Goal: Navigation & Orientation: Find specific page/section

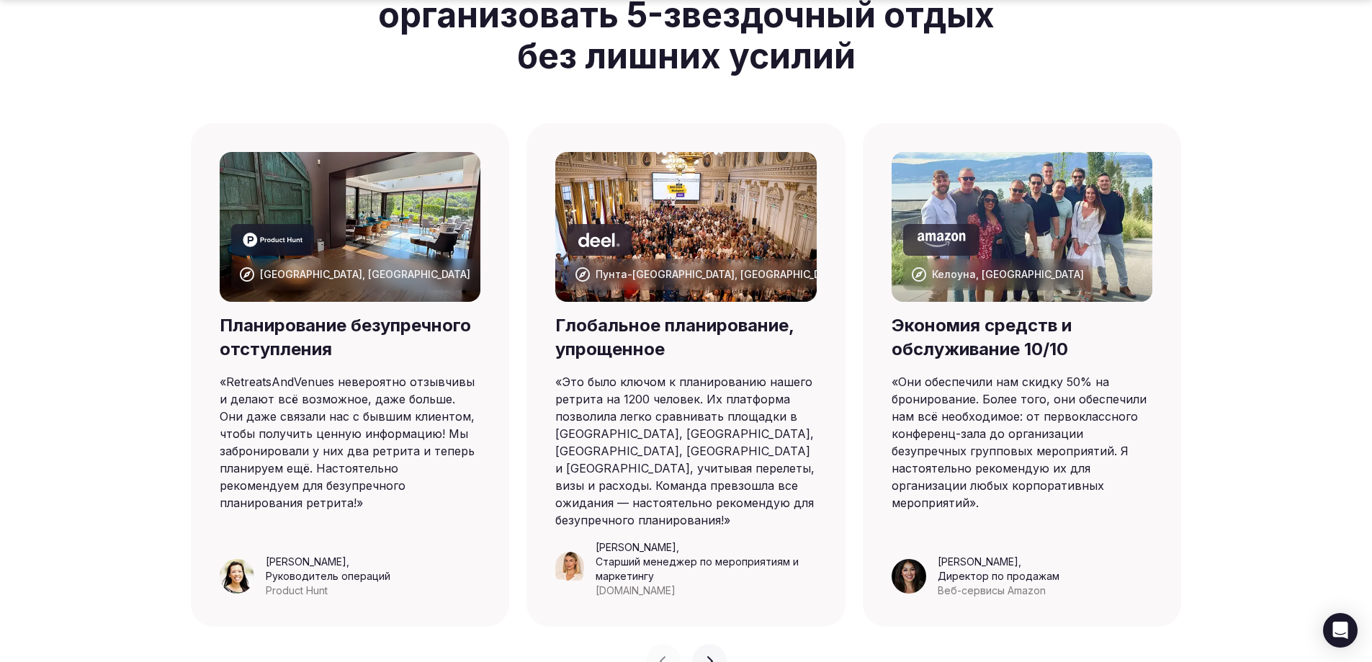
scroll to position [936, 0]
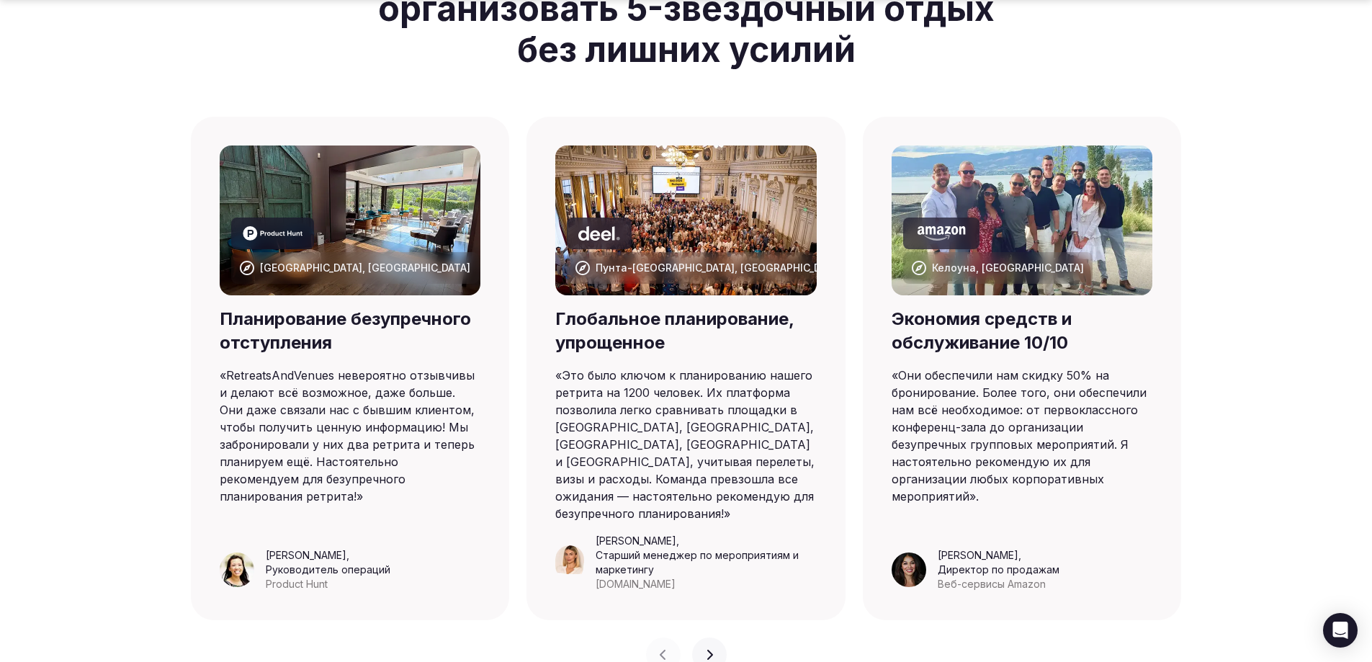
click at [1282, 309] on div "Поможем вам забронировать и организовать 5-звездочный отдых без лишних усилий Б…" at bounding box center [686, 300] width 1372 height 743
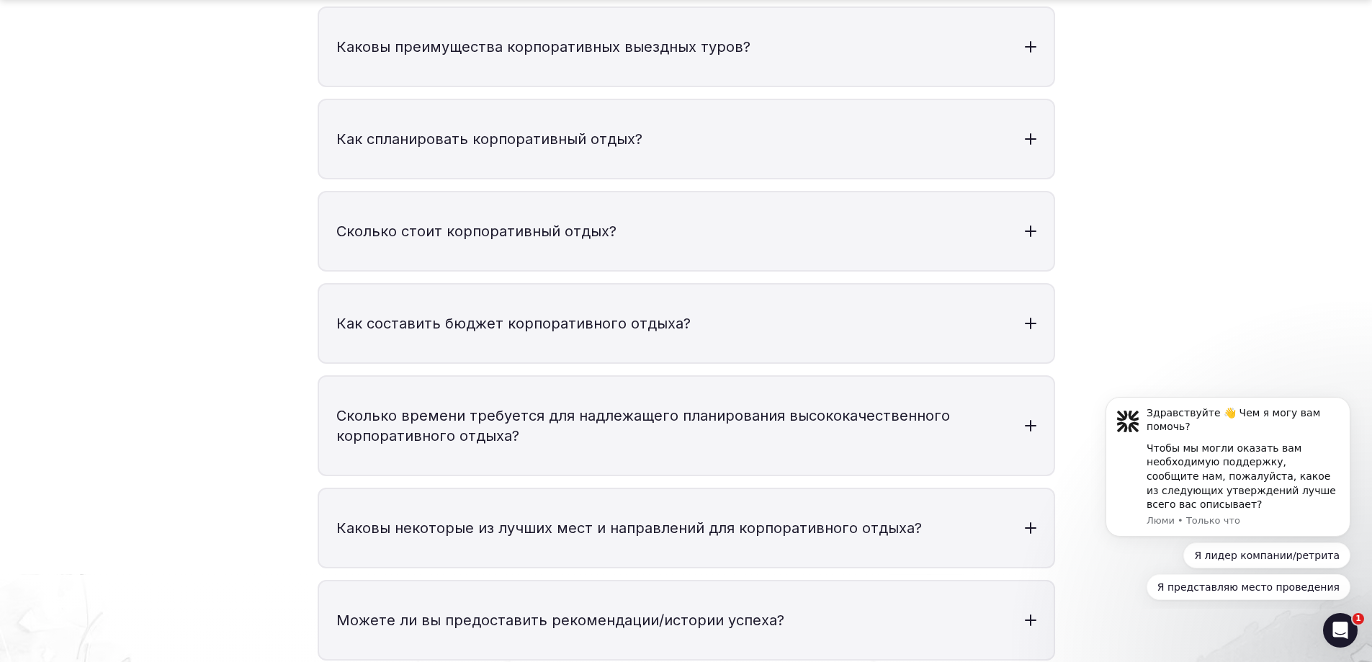
scroll to position [5547, 0]
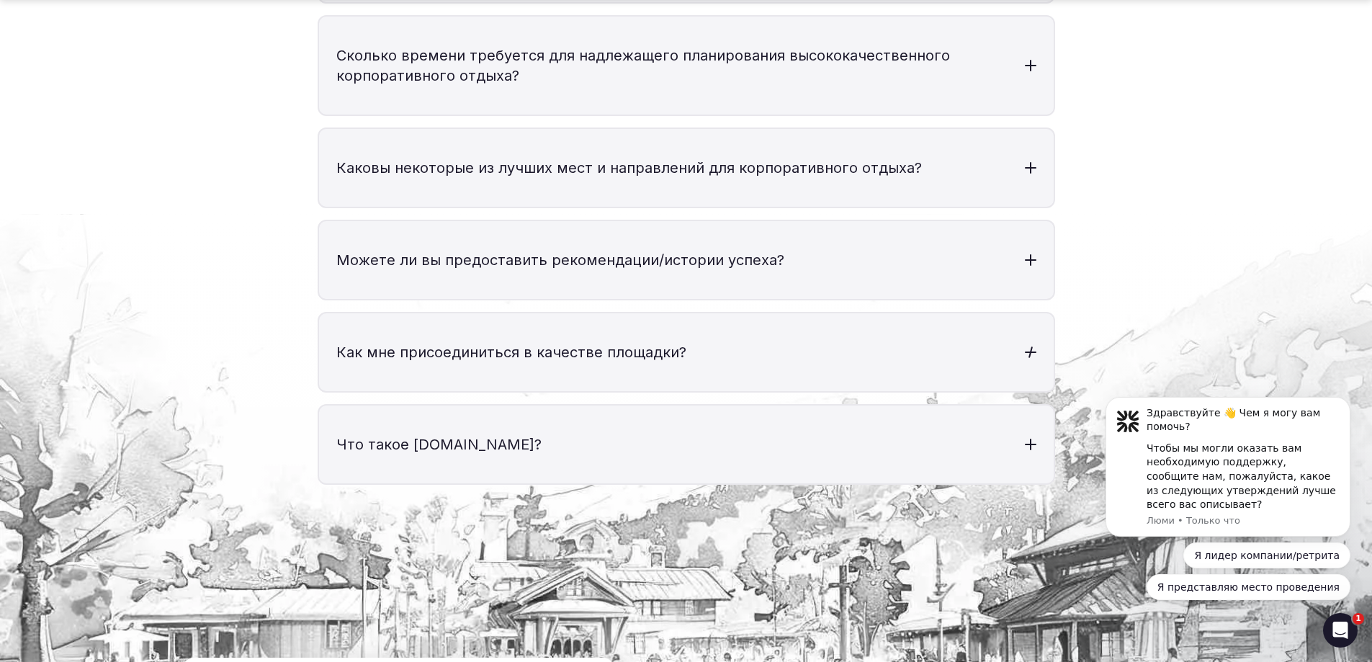
click at [1028, 313] on h3 "Как мне присоединиться в качестве площадки?" at bounding box center [686, 352] width 735 height 78
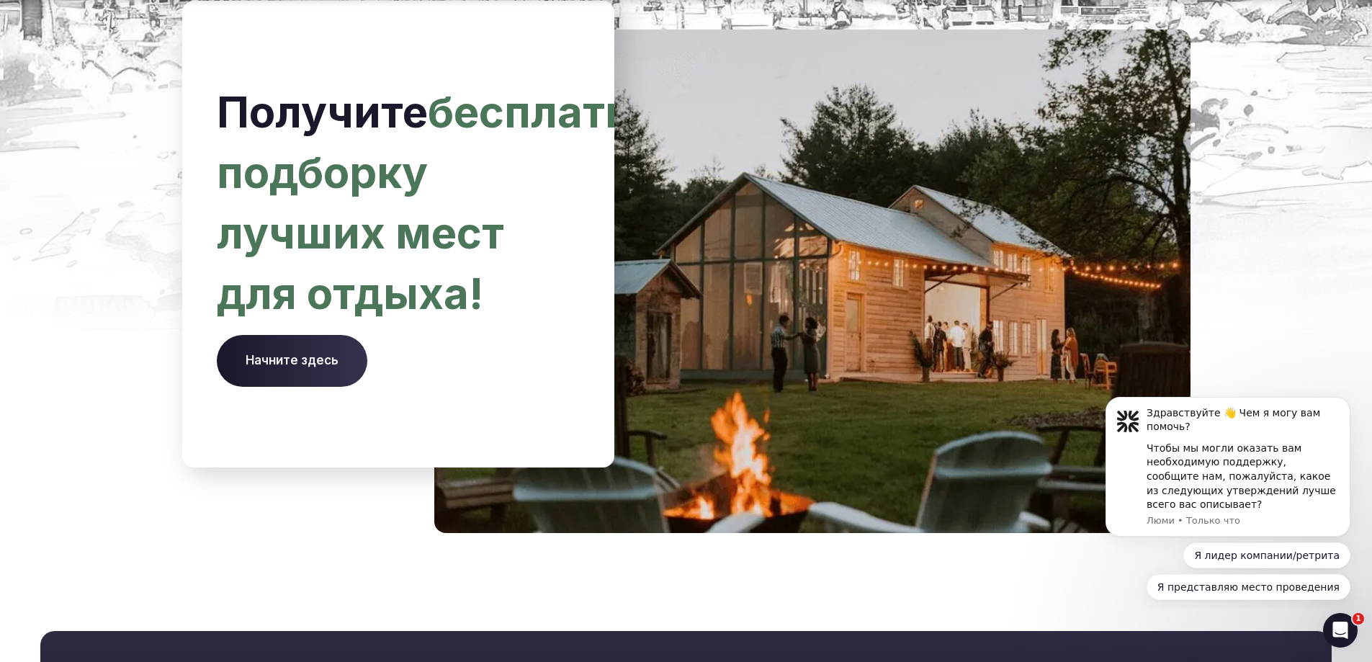
scroll to position [6627, 0]
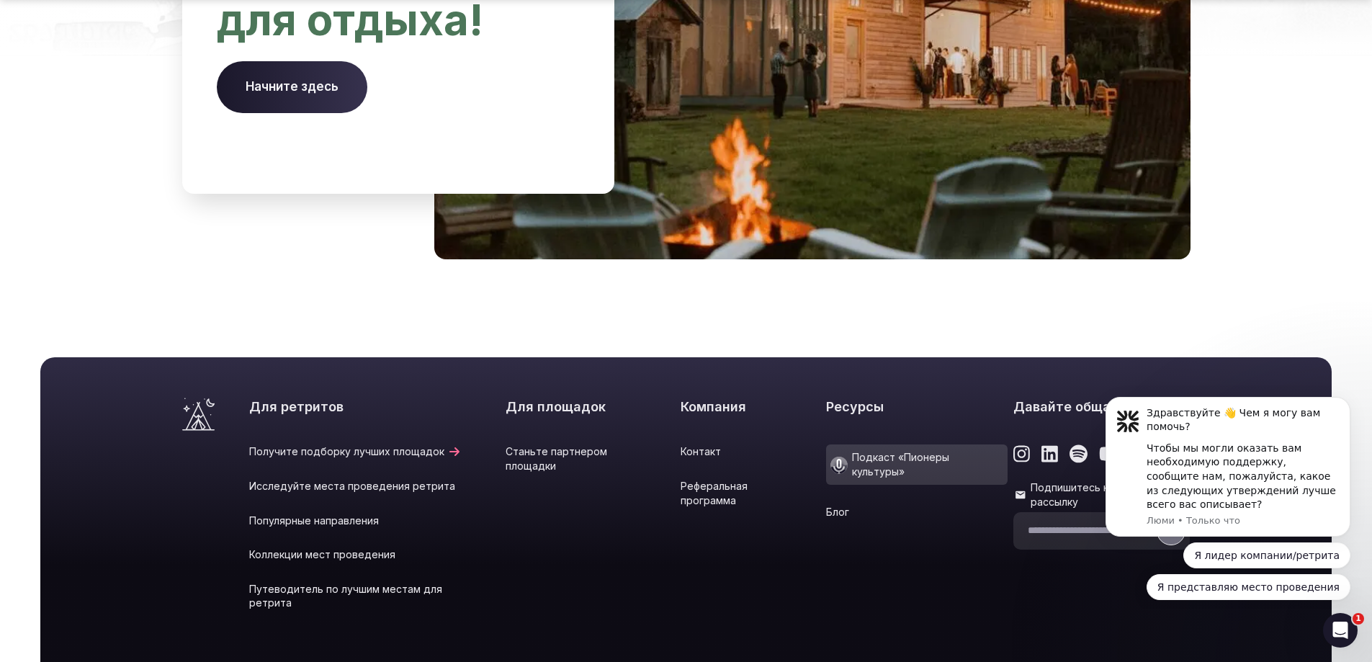
click at [403, 480] on font "Исследуйте места проведения ретрита" at bounding box center [352, 486] width 206 height 12
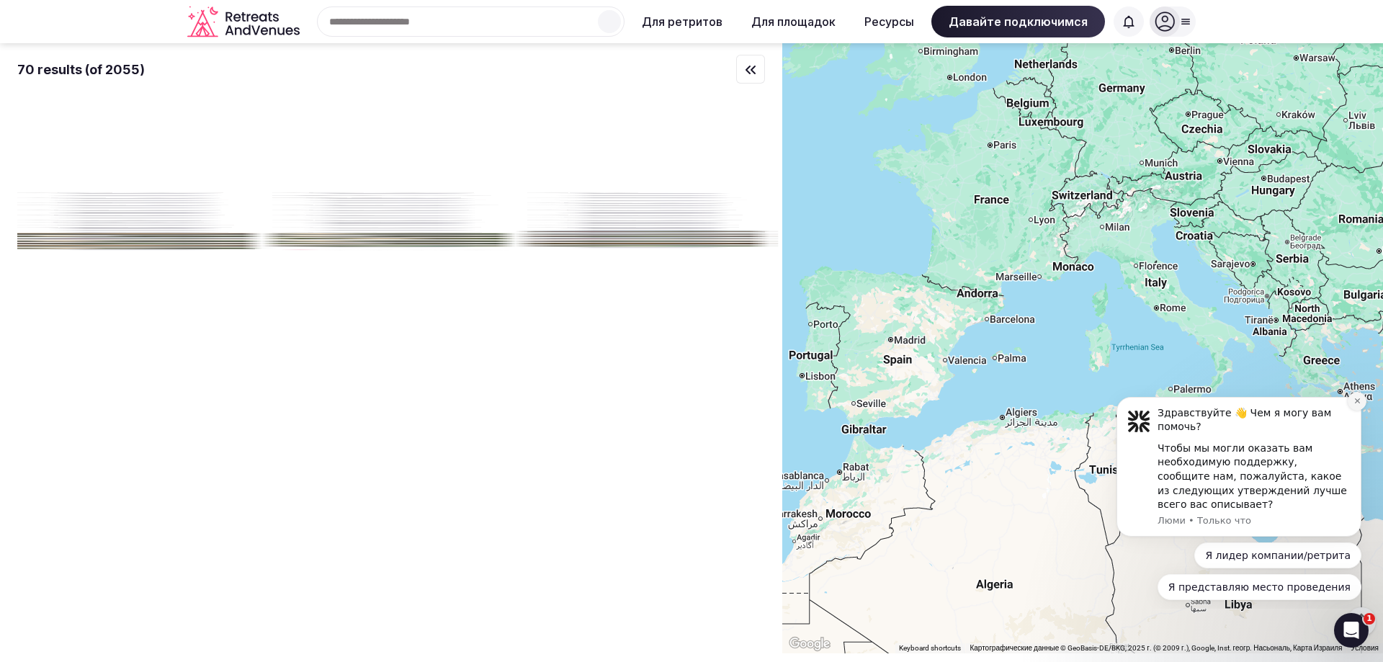
click at [1356, 395] on button "Отклонить уведомление" at bounding box center [1357, 401] width 19 height 19
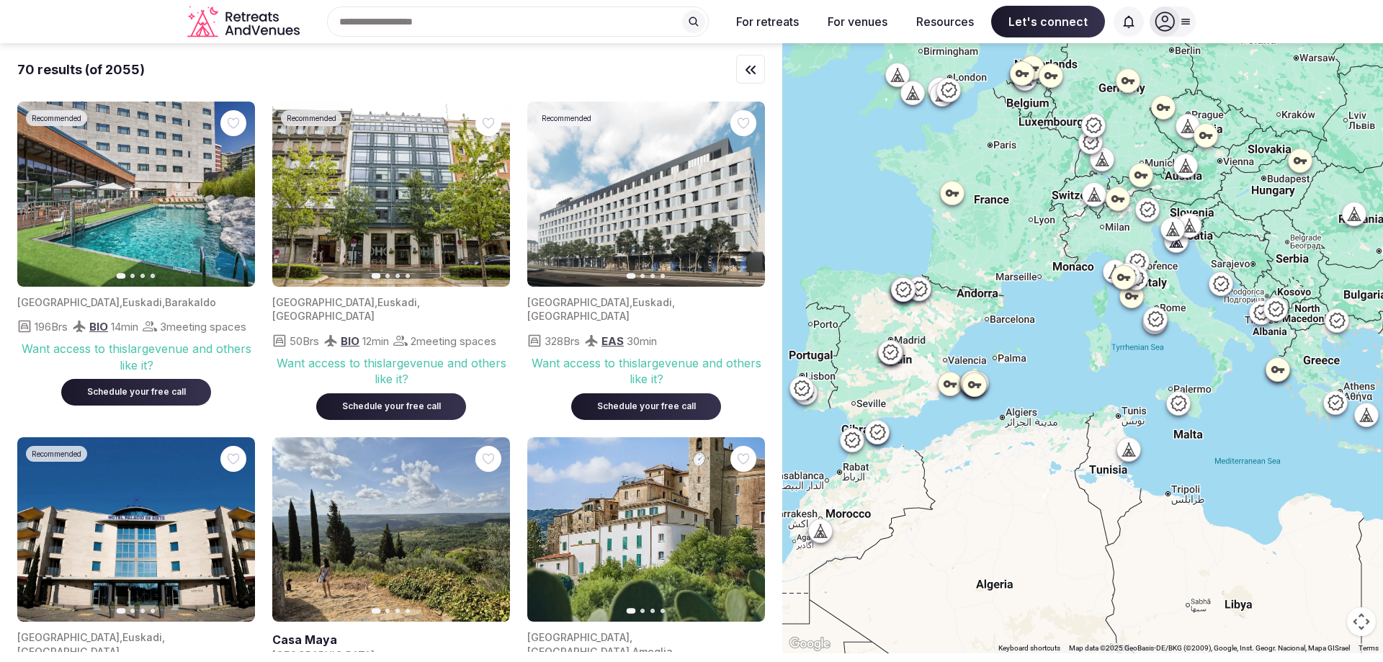
drag, startPoint x: 953, startPoint y: 461, endPoint x: 1214, endPoint y: 128, distance: 423.4
click at [1212, 227] on div at bounding box center [1082, 348] width 601 height 610
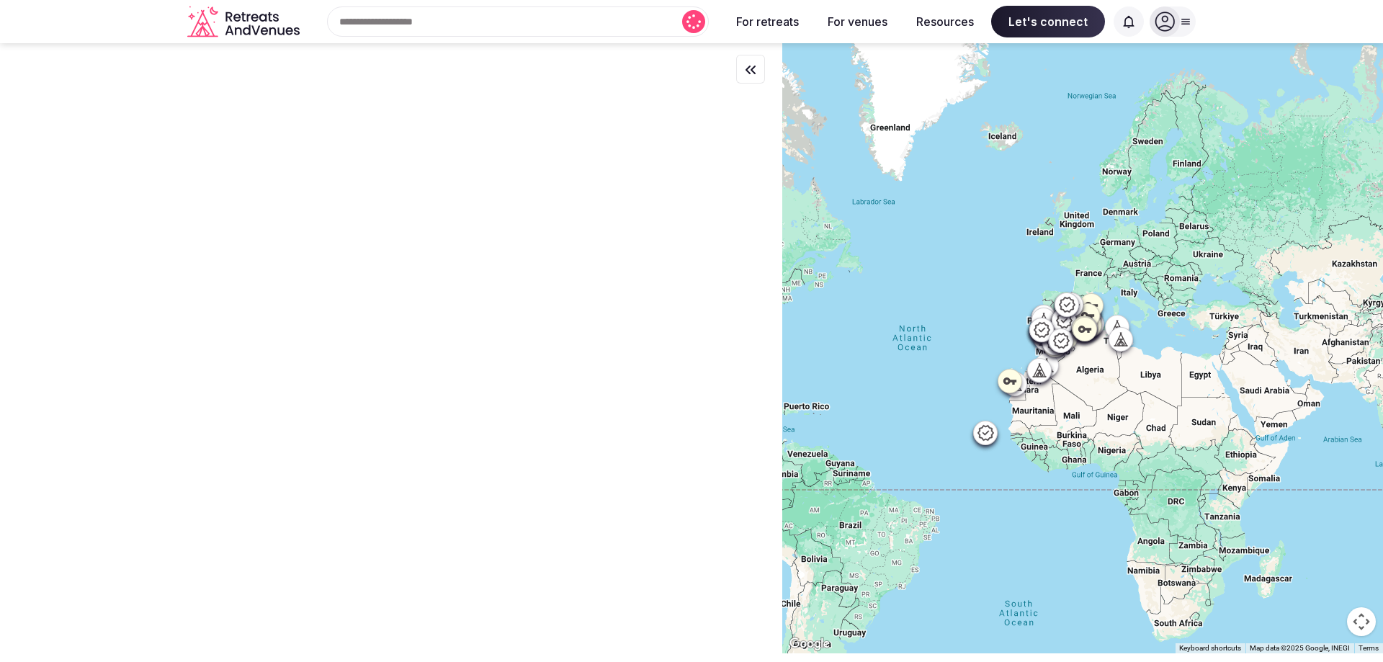
drag, startPoint x: 949, startPoint y: 511, endPoint x: 1057, endPoint y: 371, distance: 176.2
click at [1063, 340] on div at bounding box center [1082, 348] width 601 height 610
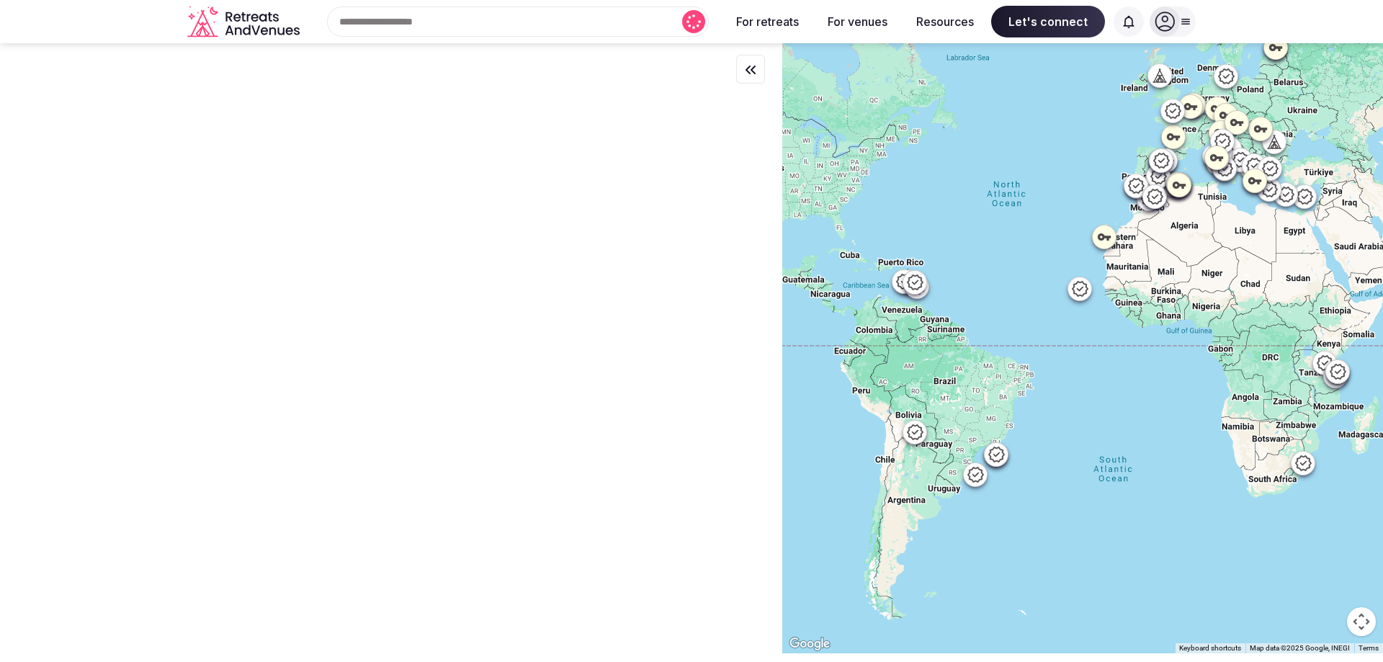
click at [1005, 455] on icon at bounding box center [996, 454] width 17 height 17
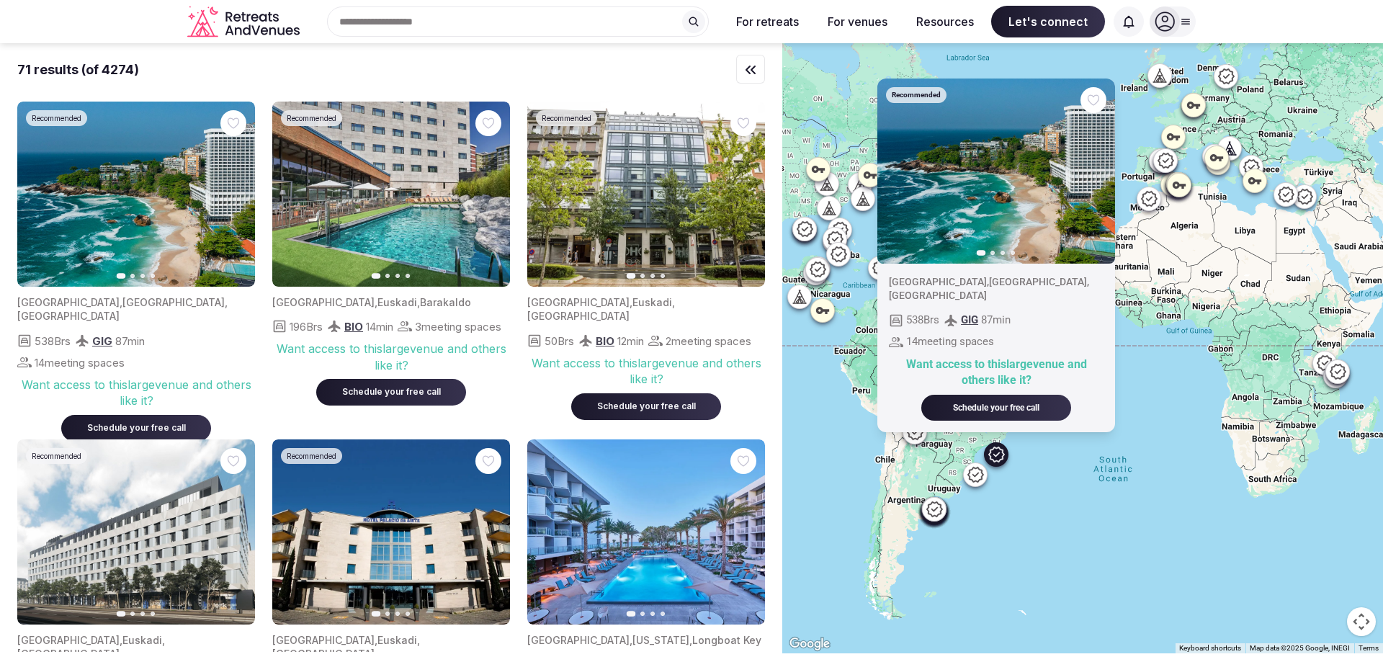
click at [980, 481] on icon at bounding box center [975, 474] width 16 height 15
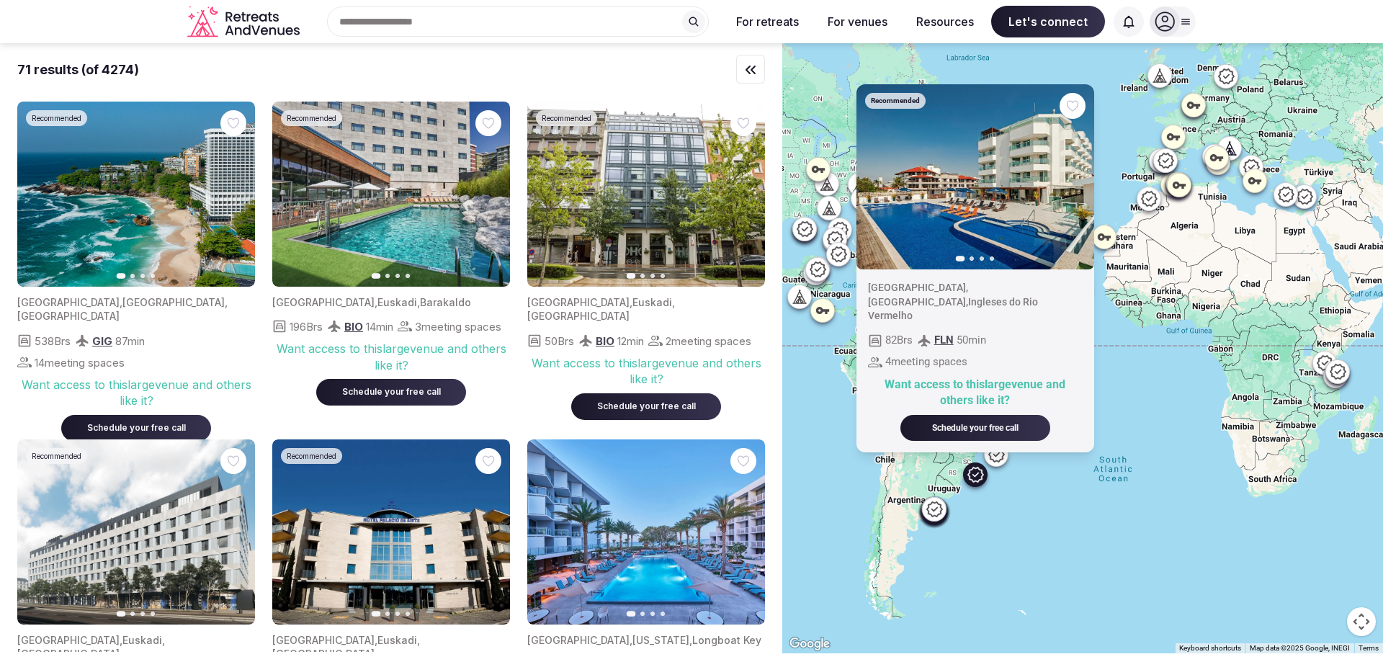
click at [1028, 496] on div "Recommended Previous slide Next slide [GEOGRAPHIC_DATA] , [GEOGRAPHIC_DATA] , I…" at bounding box center [1082, 348] width 601 height 610
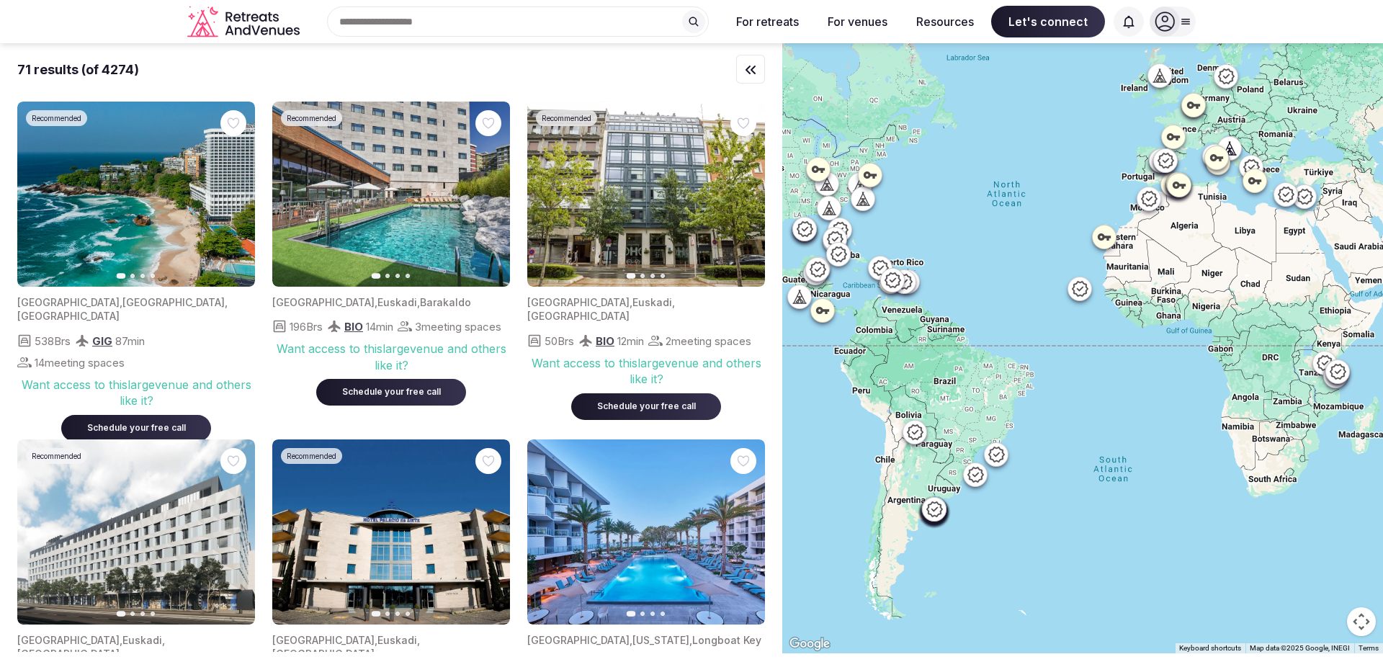
click at [942, 515] on icon at bounding box center [934, 508] width 16 height 15
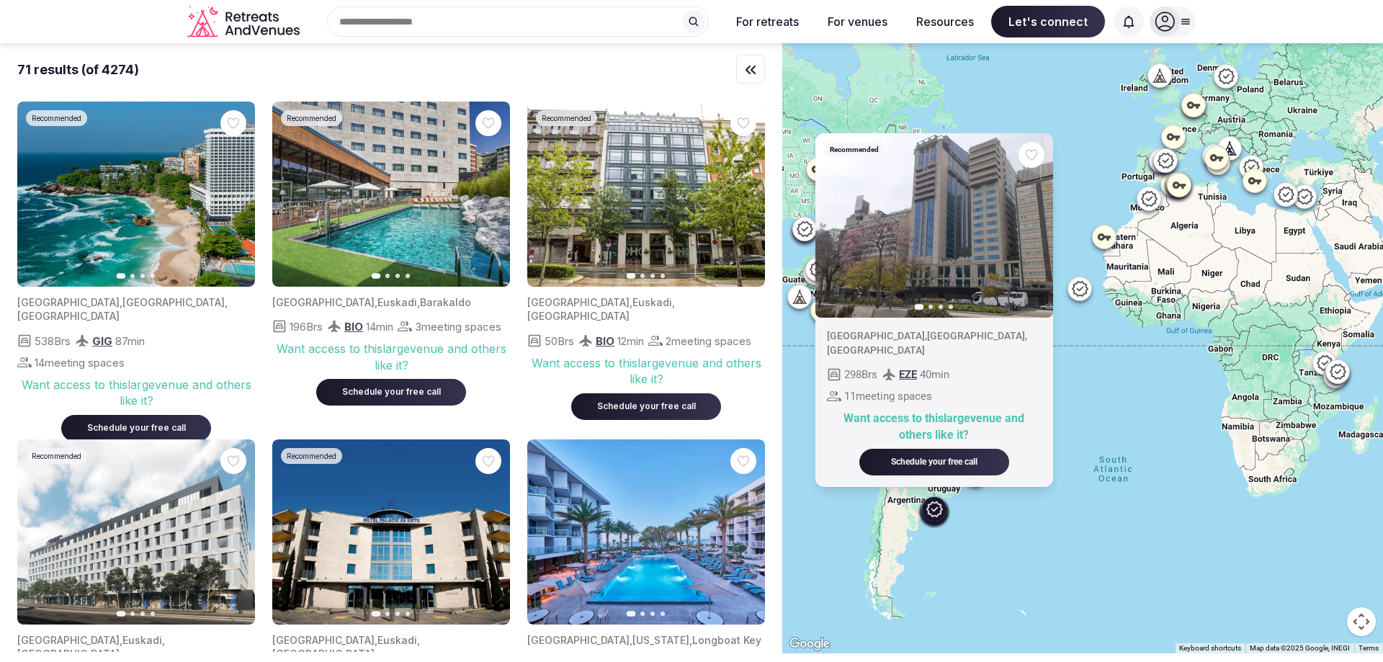
click at [998, 522] on div "Recommended Previous slide Next slide [GEOGRAPHIC_DATA] , [GEOGRAPHIC_DATA] , […" at bounding box center [1082, 348] width 601 height 610
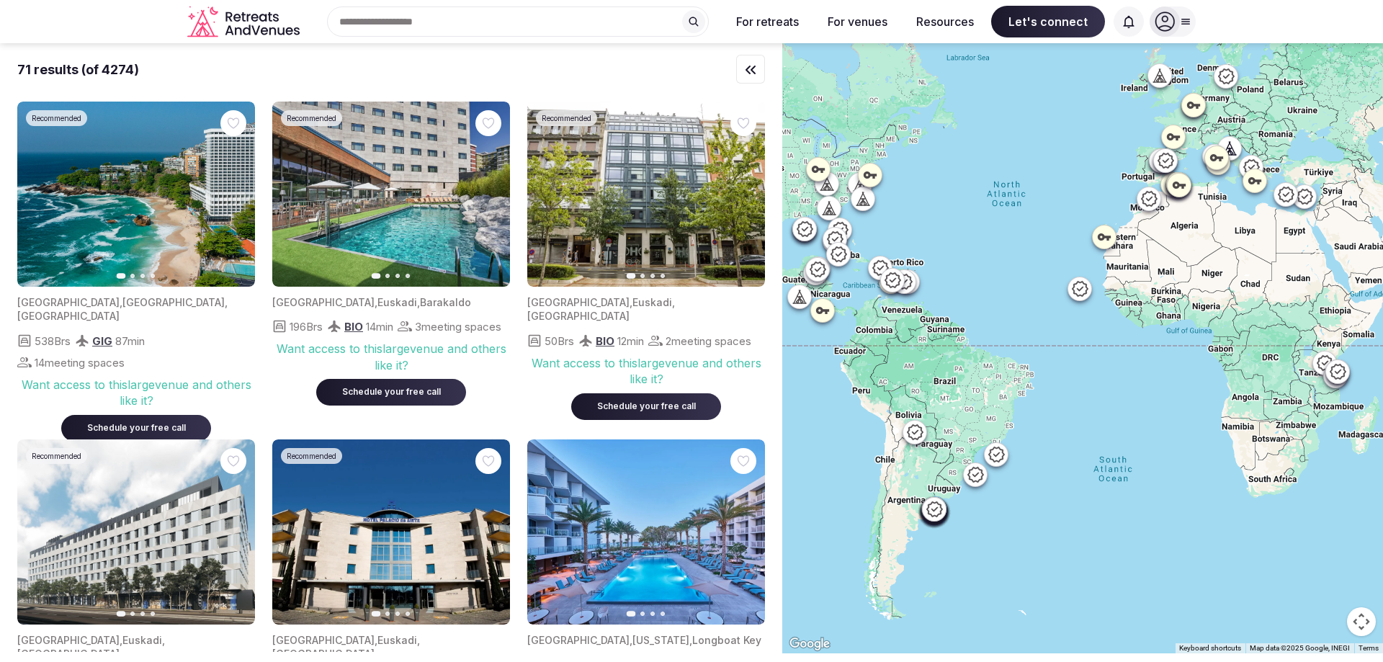
click at [1084, 290] on icon at bounding box center [1080, 288] width 16 height 15
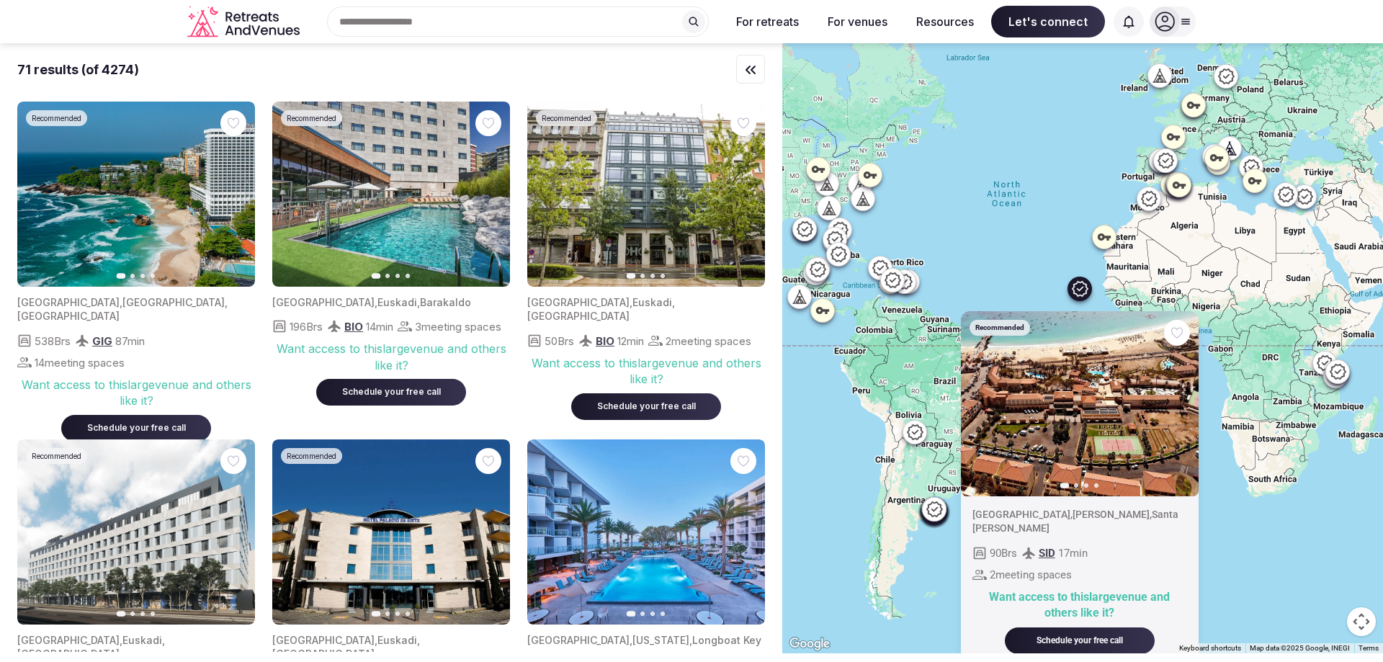
click at [1008, 261] on div "Recommended Previous slide Next slide [GEOGRAPHIC_DATA] , [GEOGRAPHIC_DATA] , […" at bounding box center [1082, 348] width 601 height 610
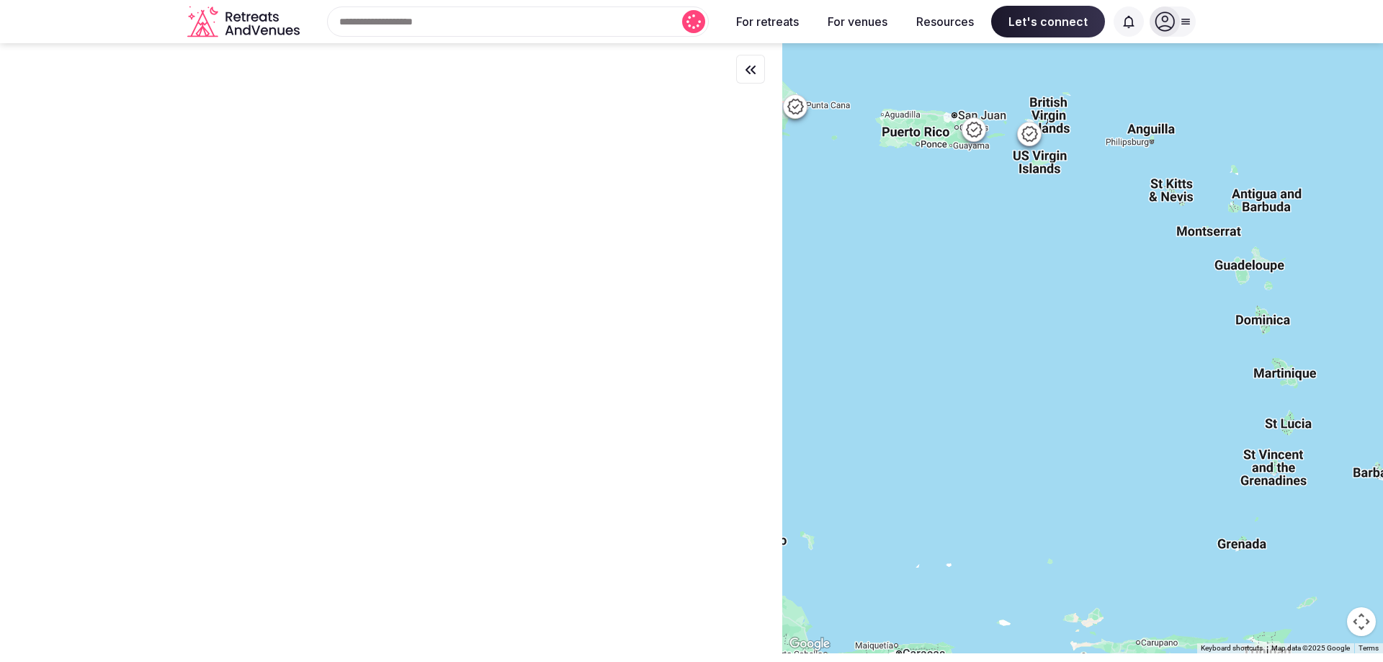
click at [1038, 134] on icon at bounding box center [1029, 133] width 17 height 17
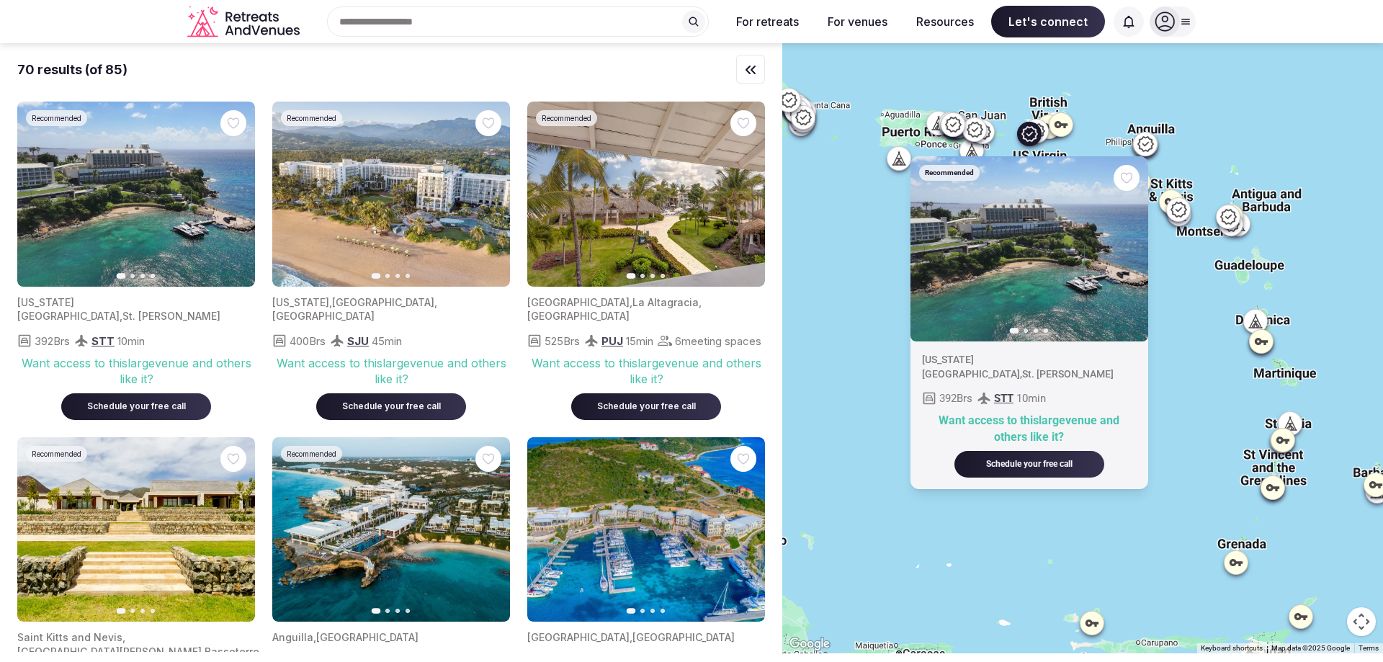
click at [1114, 136] on div "Recommended Previous slide Next slide [US_STATE] , [GEOGRAPHIC_DATA][PERSON_NAM…" at bounding box center [1082, 348] width 601 height 610
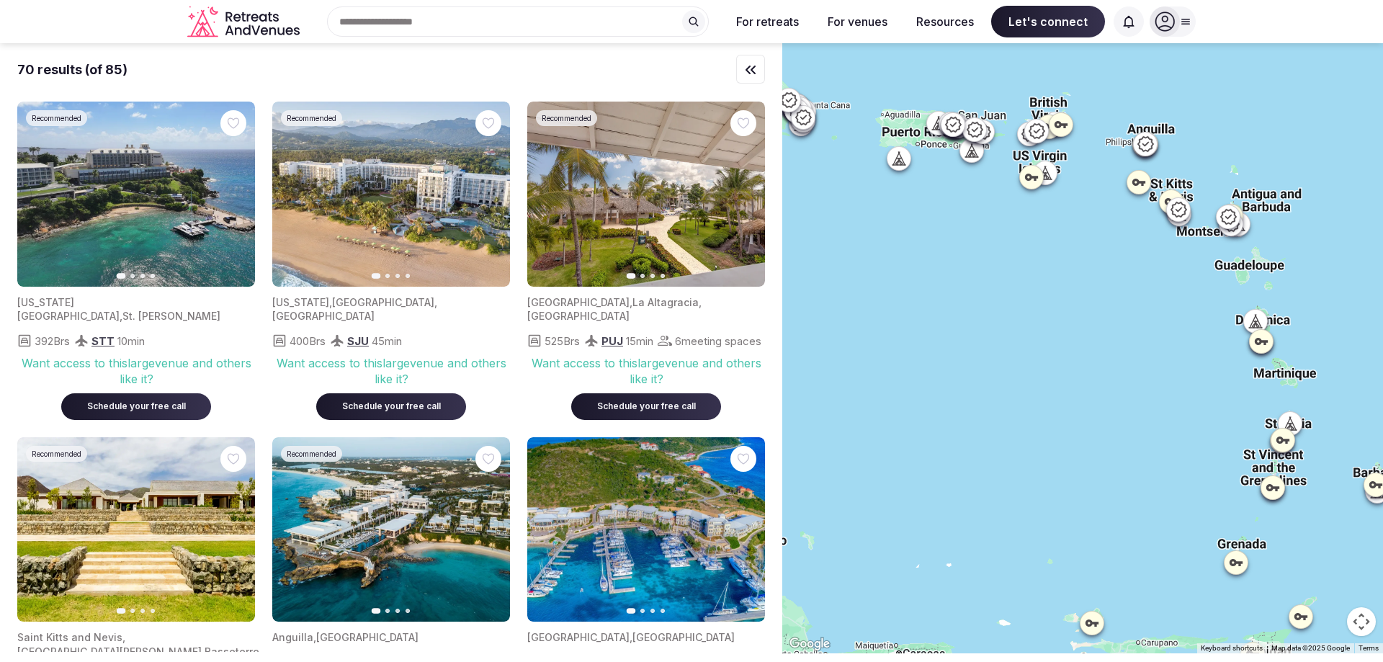
click at [1151, 144] on icon at bounding box center [1145, 143] width 17 height 17
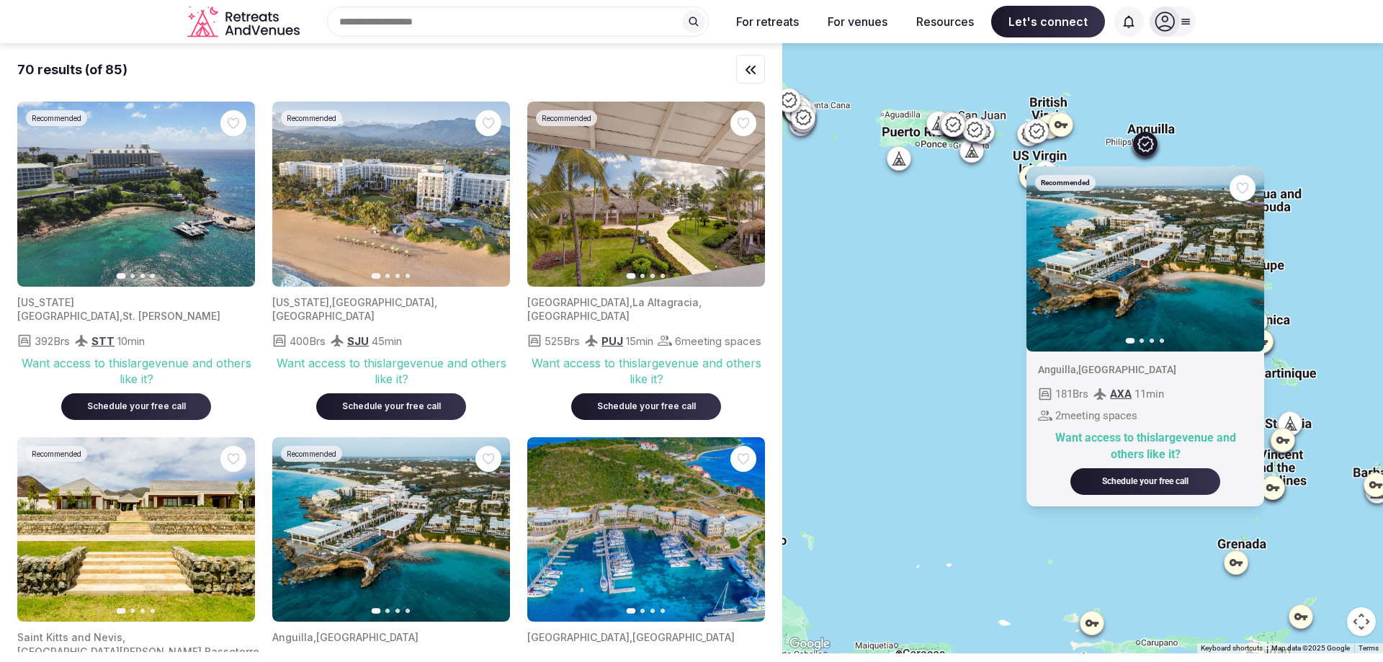
click at [1248, 130] on div "Recommended Previous slide Next slide [GEOGRAPHIC_DATA] , [GEOGRAPHIC_DATA] 181…" at bounding box center [1082, 348] width 601 height 610
